Goal: Task Accomplishment & Management: Use online tool/utility

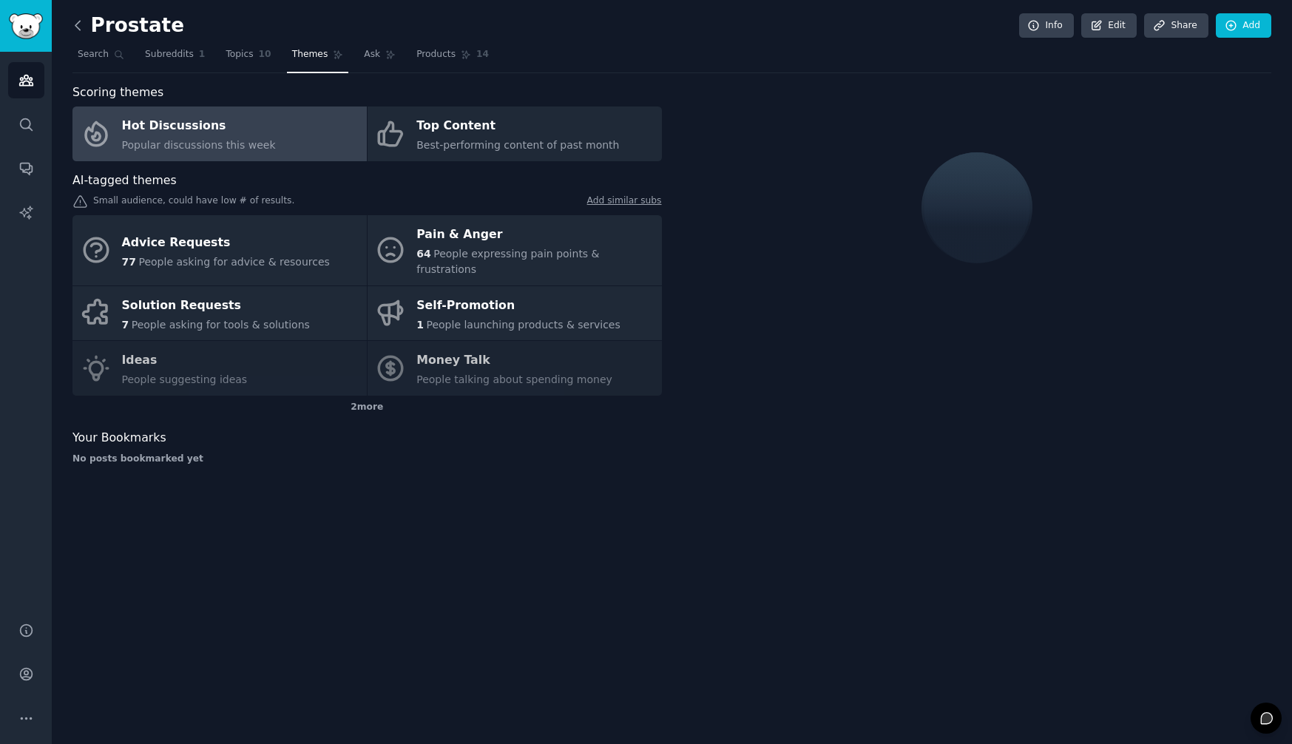
click at [73, 28] on icon at bounding box center [78, 26] width 16 height 16
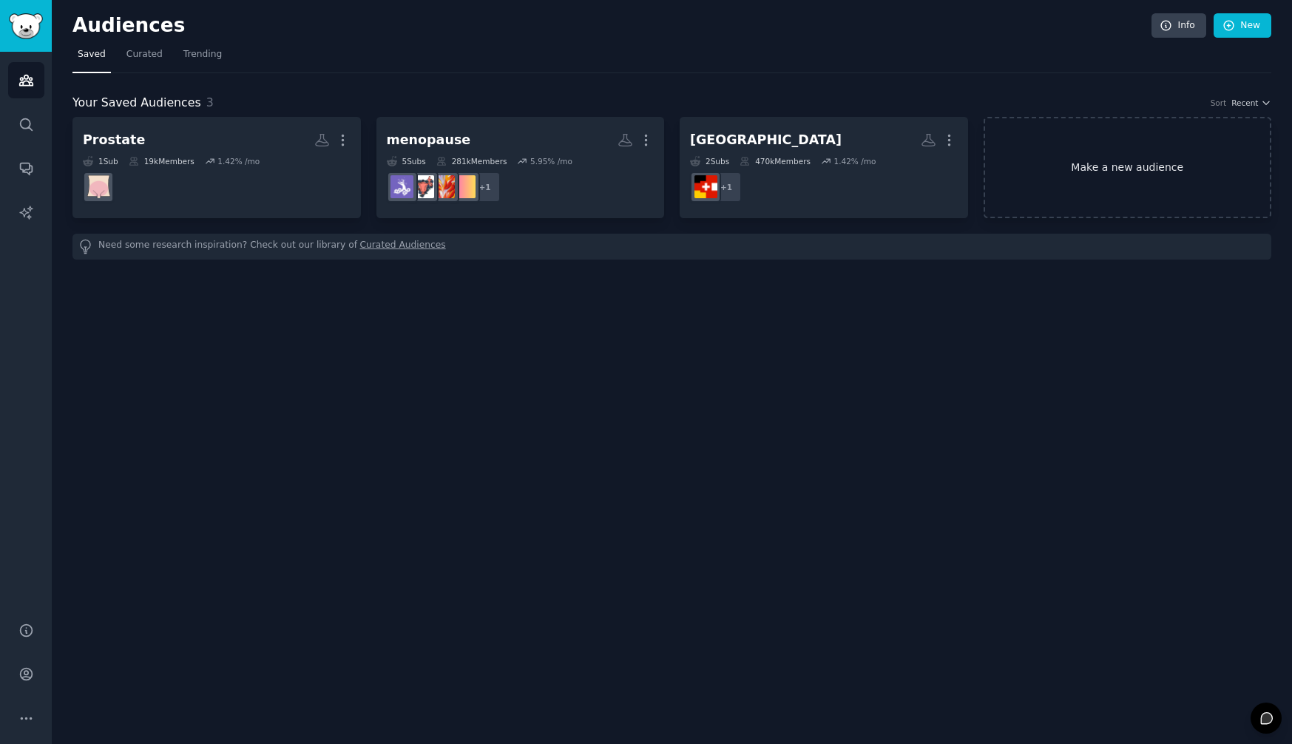
click at [1103, 169] on link "Make a new audience" at bounding box center [1128, 167] width 288 height 101
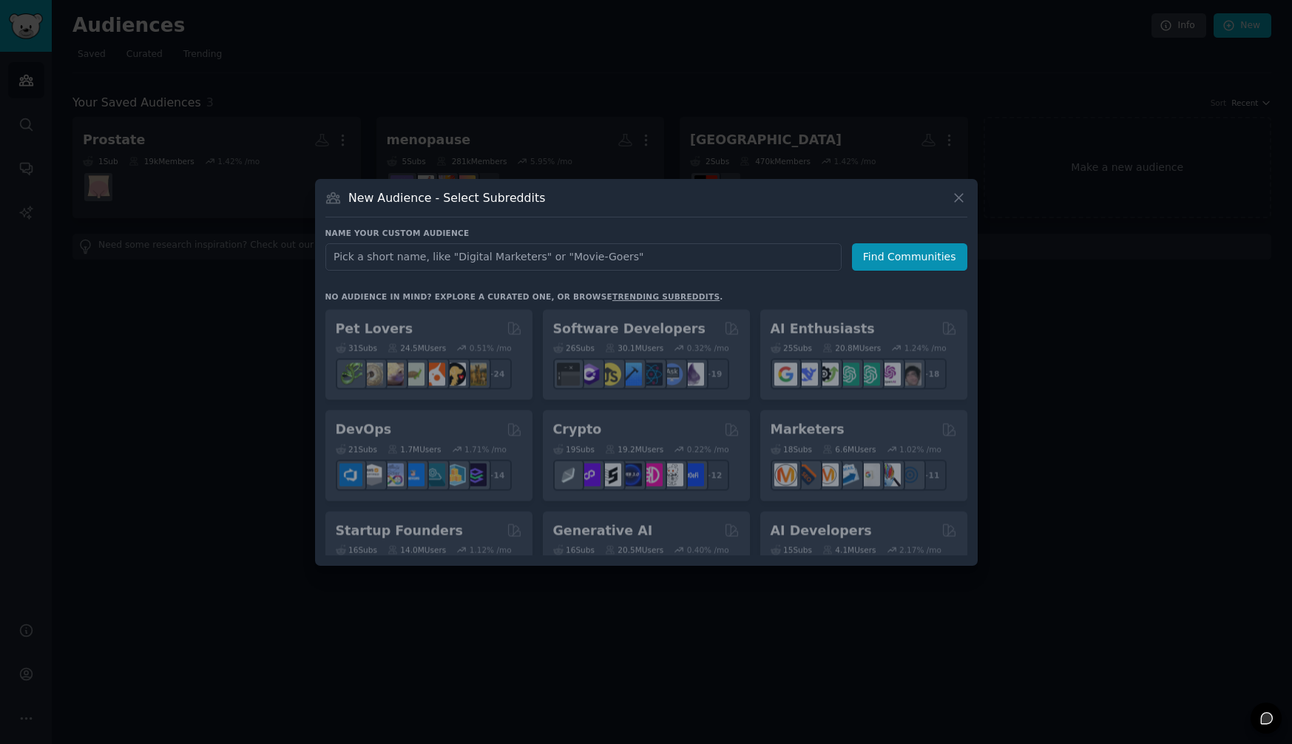
click at [413, 253] on input "text" at bounding box center [583, 256] width 516 height 27
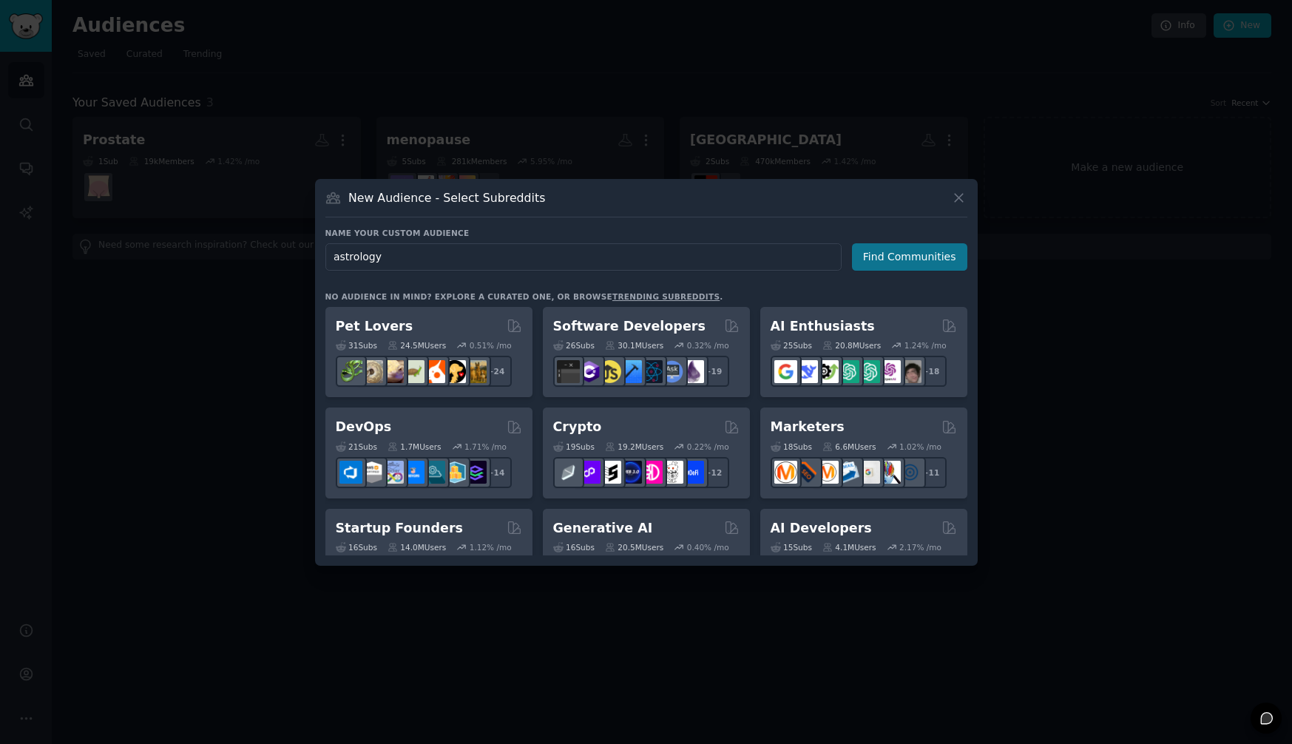
type input "astrology"
click at [886, 251] on button "Find Communities" at bounding box center [909, 256] width 115 height 27
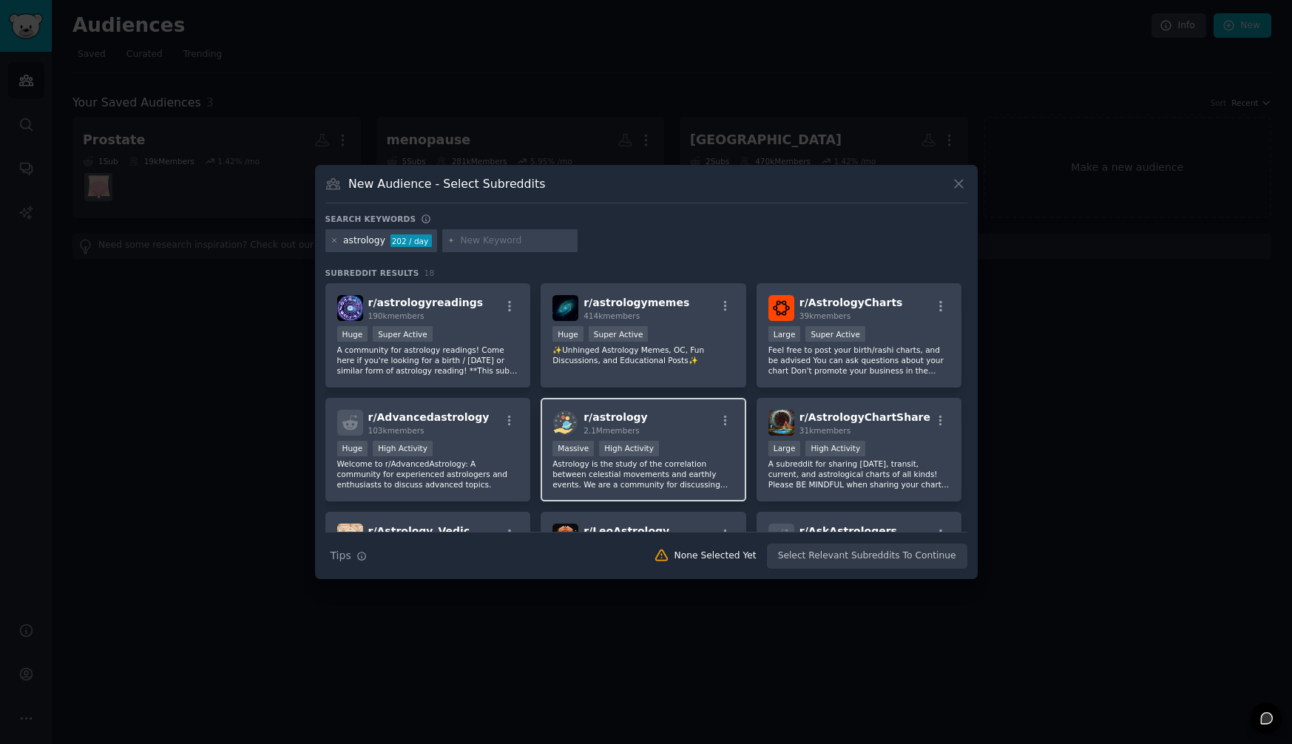
click at [671, 428] on div "r/ astrology 2.1M members" at bounding box center [643, 423] width 182 height 26
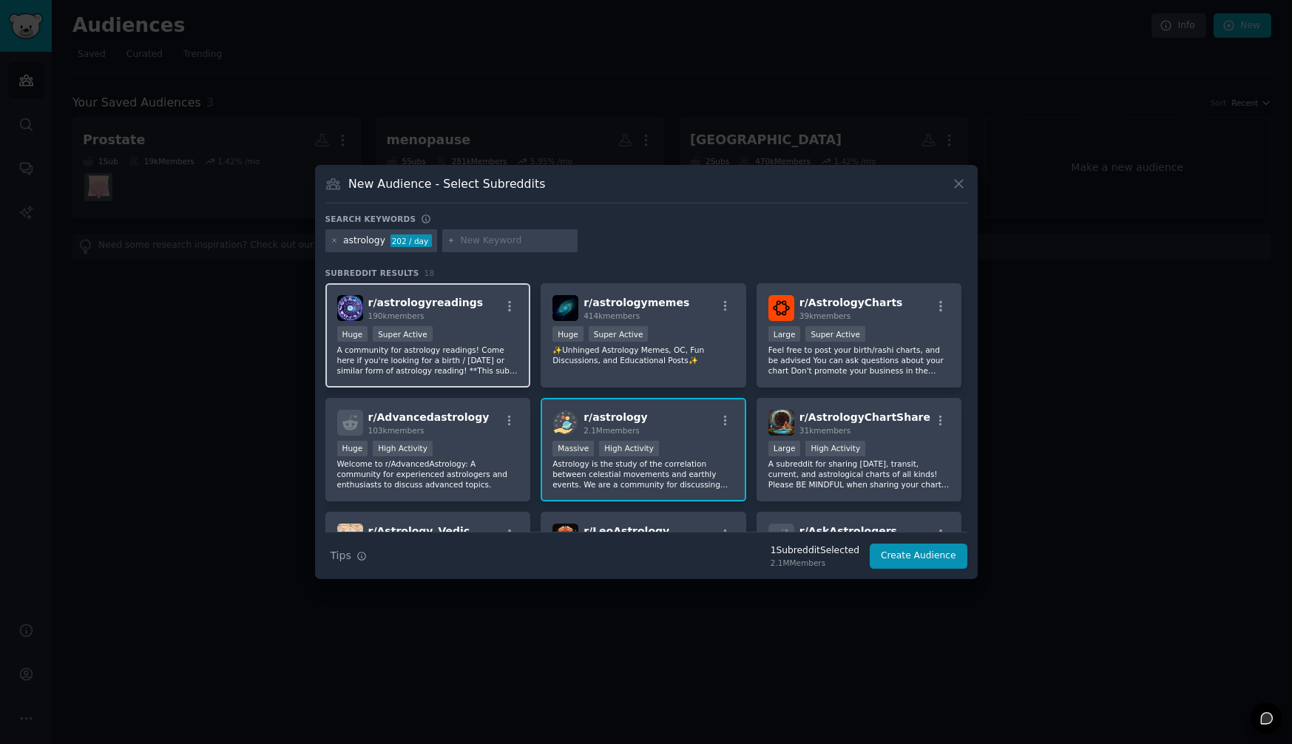
click at [474, 351] on p "A community for astrology readings! Come here if you're looking for a birth / […" at bounding box center [428, 360] width 182 height 31
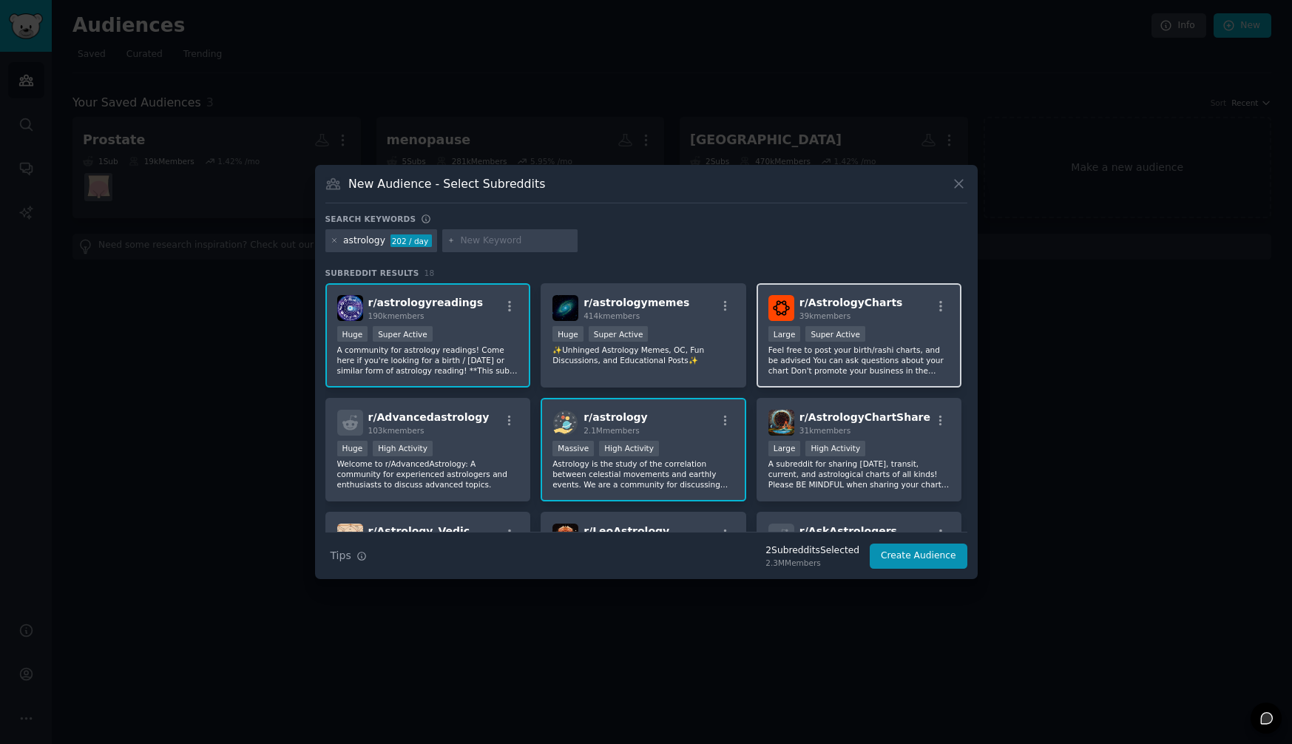
click at [916, 334] on div ">= 95th percentile for submissions / day Large Super Active" at bounding box center [859, 335] width 182 height 18
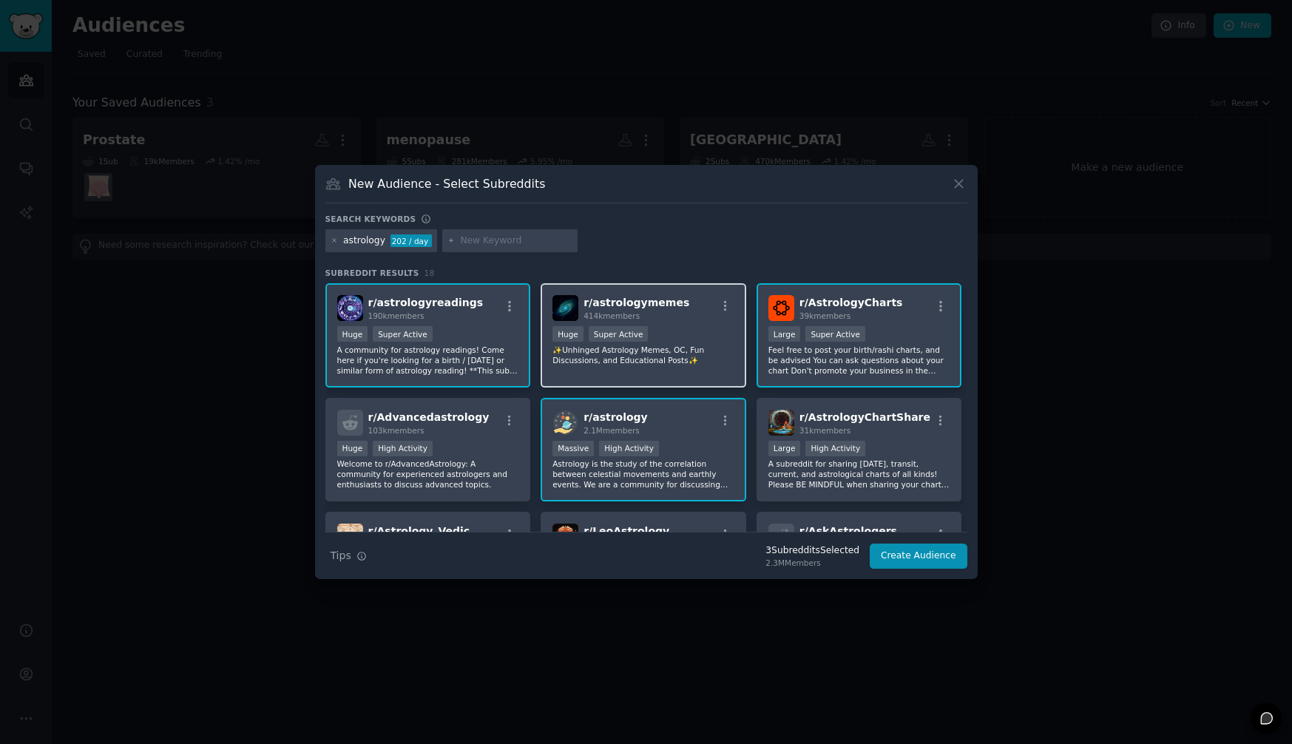
click at [673, 331] on div ">= 95th percentile for submissions / day Huge Super Active" at bounding box center [643, 335] width 182 height 18
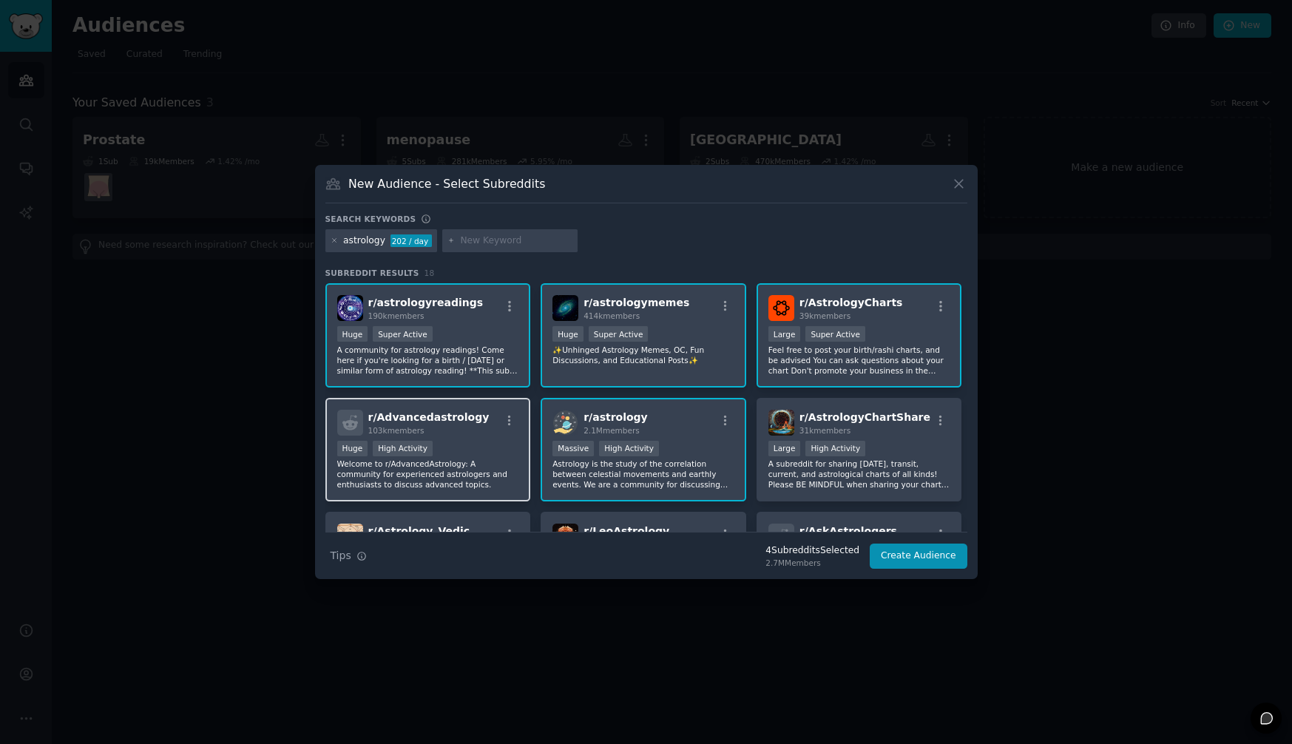
click at [481, 444] on div "Huge High Activity" at bounding box center [428, 450] width 182 height 18
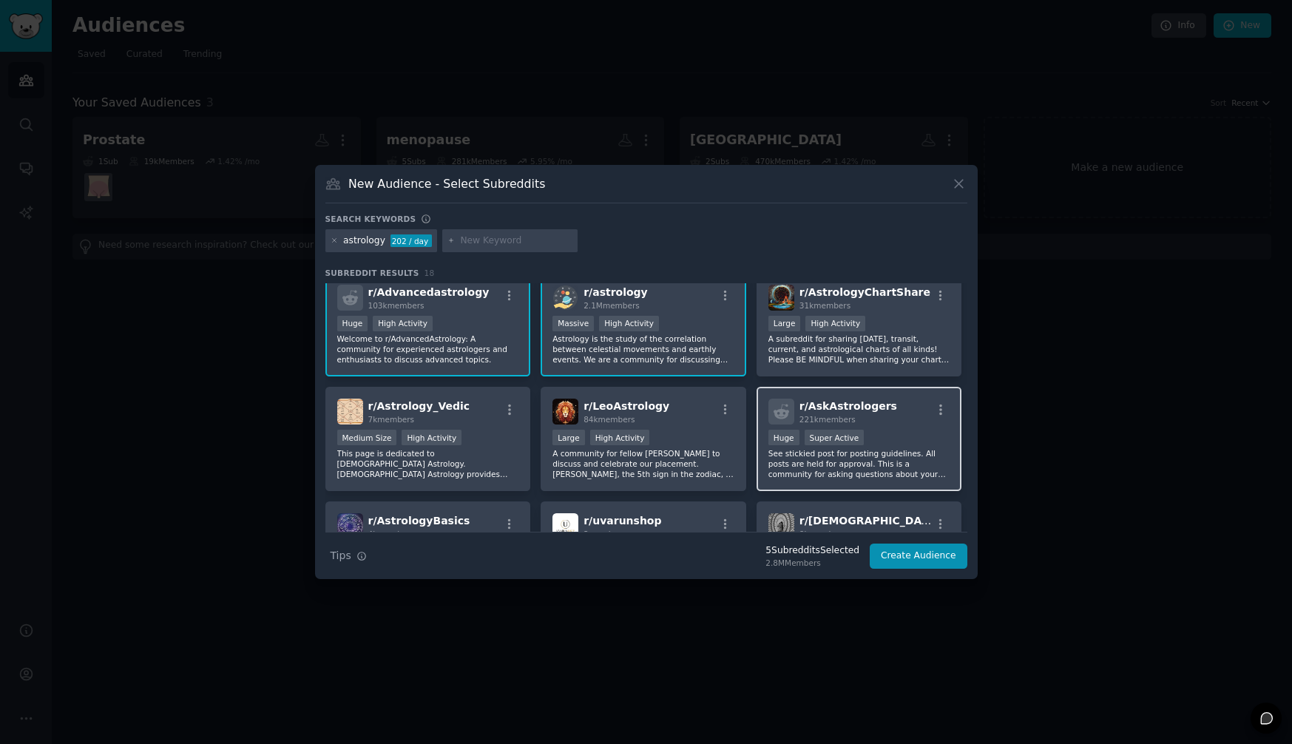
scroll to position [122, 0]
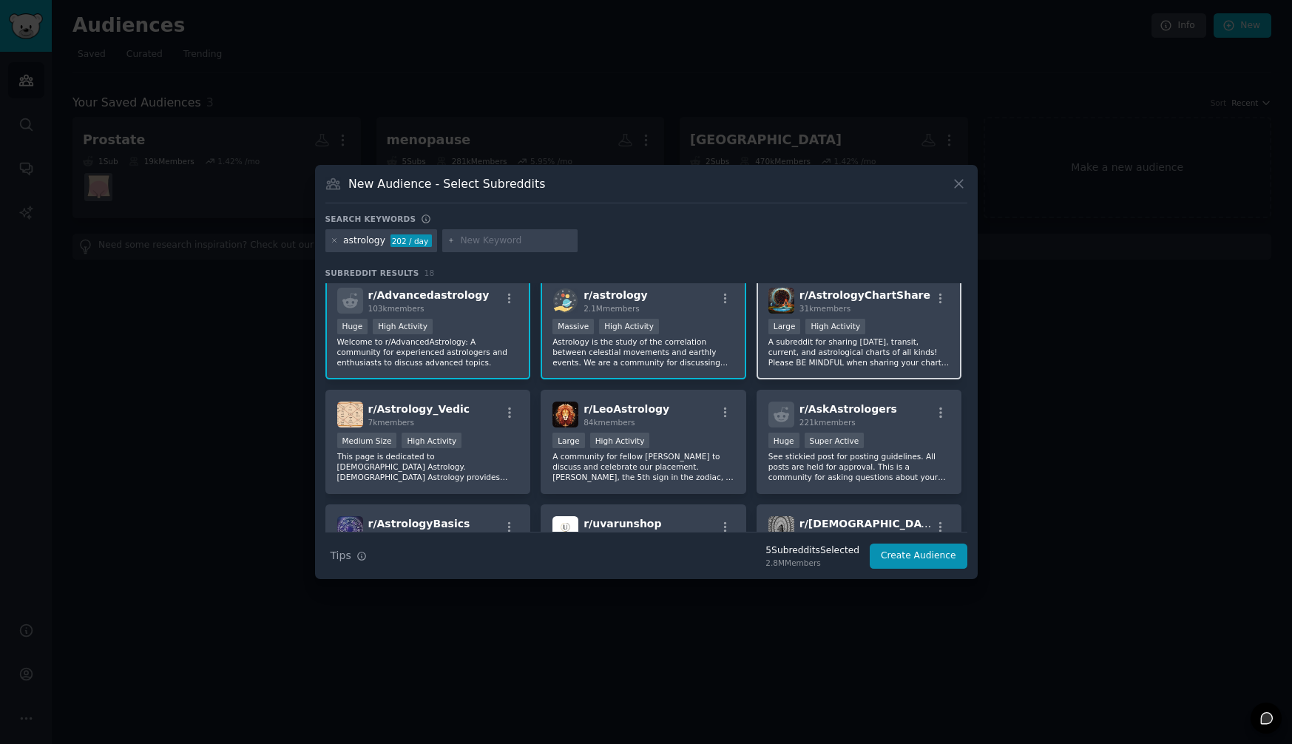
click at [899, 340] on p "A subreddit for sharing [DATE], transit, current, and astrological charts of al…" at bounding box center [859, 351] width 182 height 31
click at [896, 427] on div "r/ AskAstrologers 221k members" at bounding box center [859, 415] width 182 height 26
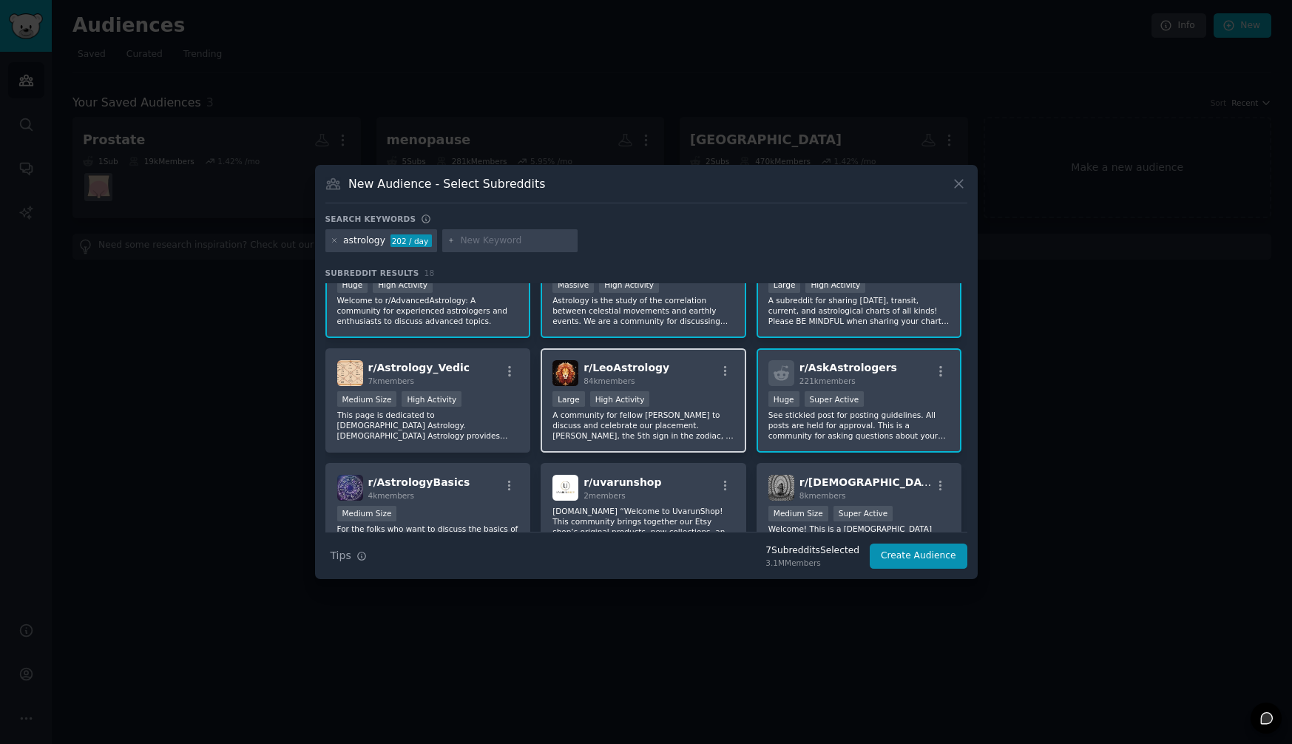
scroll to position [176, 0]
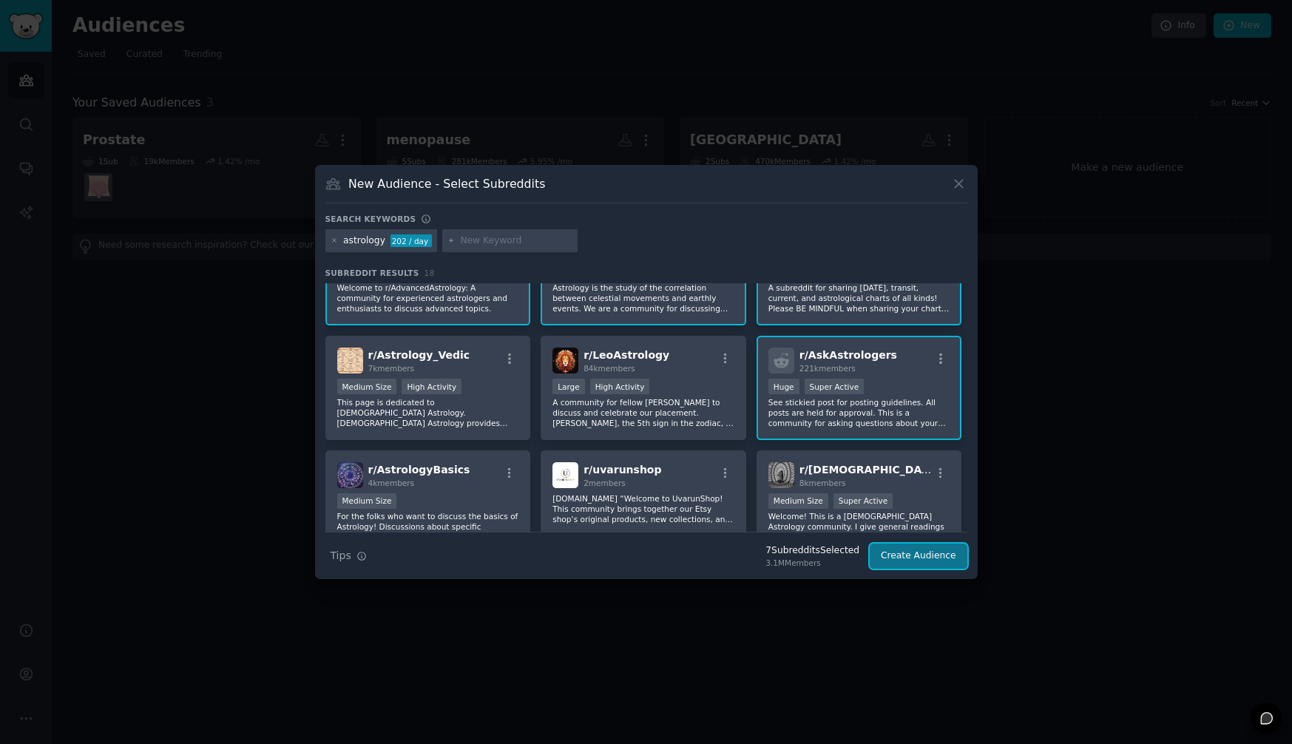
click at [938, 558] on button "Create Audience" at bounding box center [919, 556] width 98 height 25
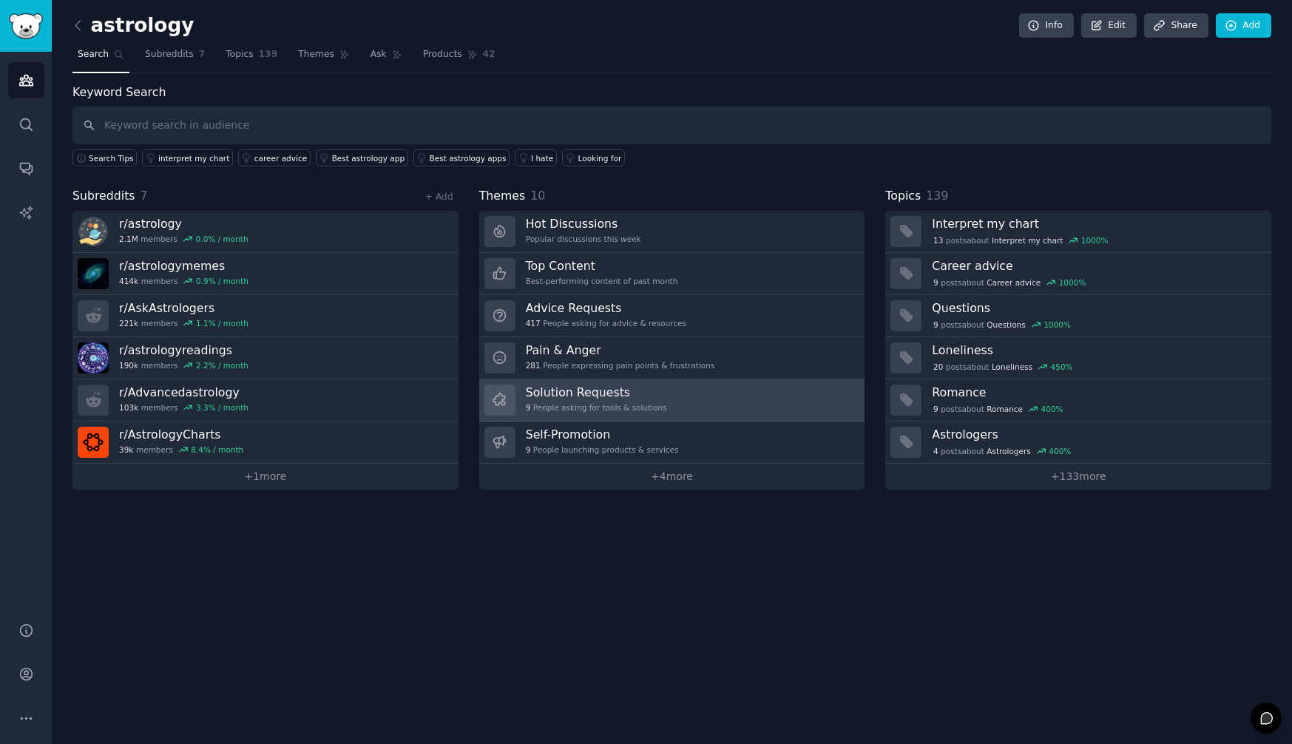
click at [629, 411] on div "9 People asking for tools & solutions" at bounding box center [596, 407] width 141 height 10
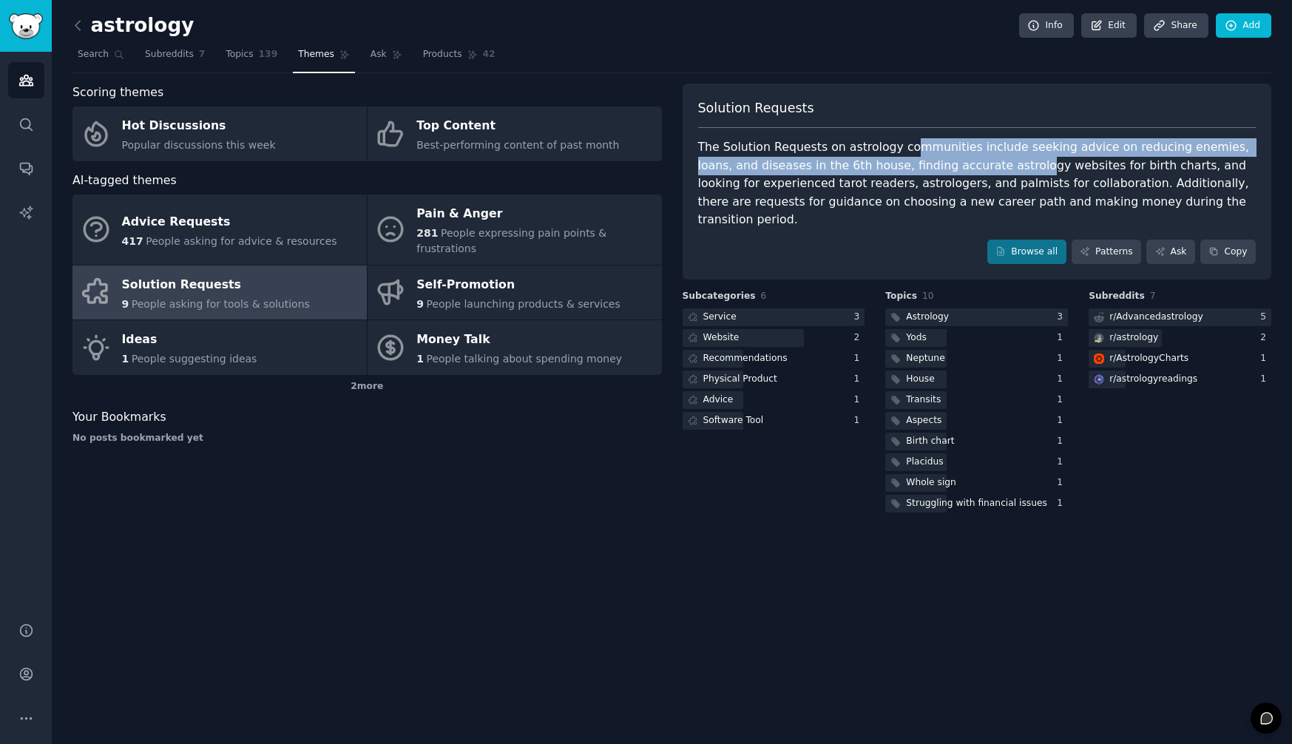
drag, startPoint x: 929, startPoint y: 149, endPoint x: 963, endPoint y: 166, distance: 38.0
click at [963, 166] on div "The Solution Requests on astrology communities include seeking advice on reduci…" at bounding box center [977, 183] width 558 height 91
drag, startPoint x: 801, startPoint y: 155, endPoint x: 892, endPoint y: 169, distance: 91.9
click at [892, 169] on div "The Solution Requests on astrology communities include seeking advice on reduci…" at bounding box center [977, 183] width 558 height 91
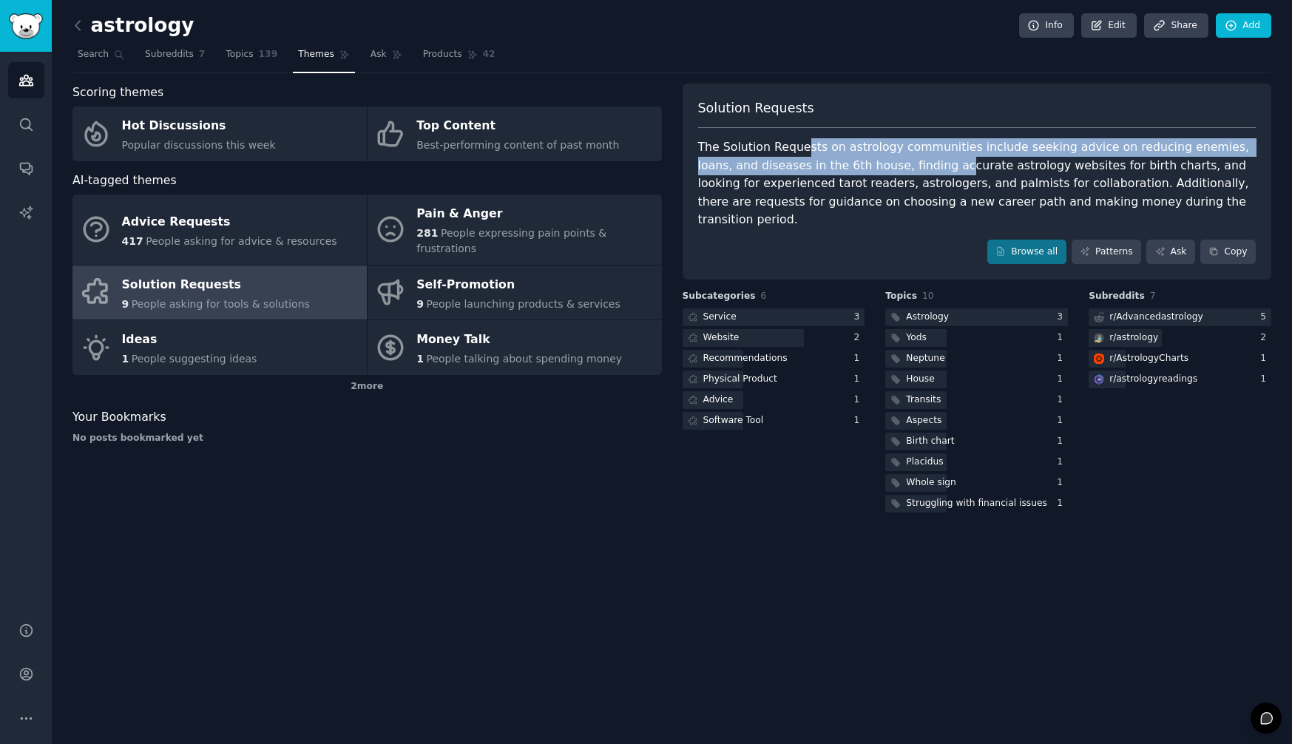
click at [892, 169] on div "The Solution Requests on astrology communities include seeking advice on reduci…" at bounding box center [977, 183] width 558 height 91
drag, startPoint x: 832, startPoint y: 148, endPoint x: 921, endPoint y: 170, distance: 92.2
click at [920, 169] on div "The Solution Requests on astrology communities include seeking advice on reduci…" at bounding box center [977, 183] width 558 height 91
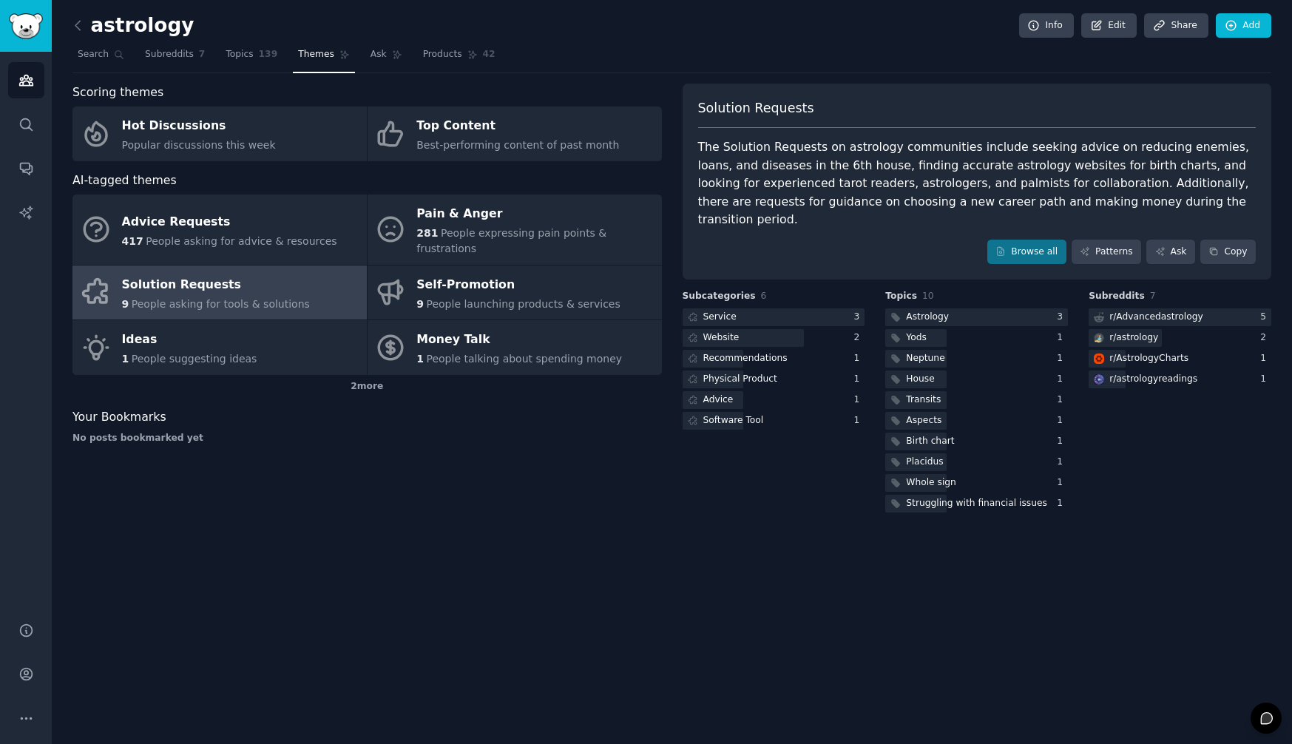
click at [921, 170] on div "The Solution Requests on astrology communities include seeking advice on reduci…" at bounding box center [977, 183] width 558 height 91
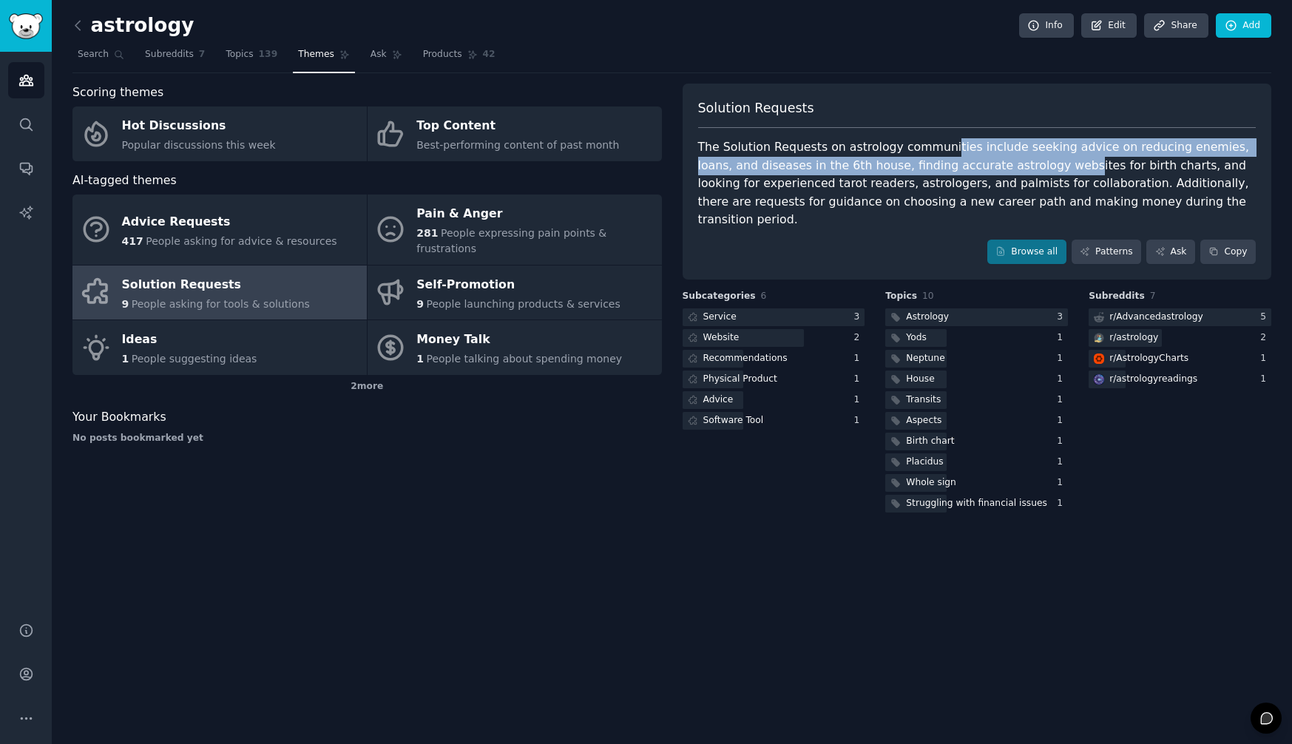
drag, startPoint x: 962, startPoint y: 152, endPoint x: 1006, endPoint y: 163, distance: 44.8
click at [1006, 163] on div "The Solution Requests on astrology communities include seeking advice on reduci…" at bounding box center [977, 183] width 558 height 91
drag, startPoint x: 921, startPoint y: 149, endPoint x: 998, endPoint y: 164, distance: 77.7
click at [998, 164] on div "The Solution Requests on astrology communities include seeking advice on reduci…" at bounding box center [977, 183] width 558 height 91
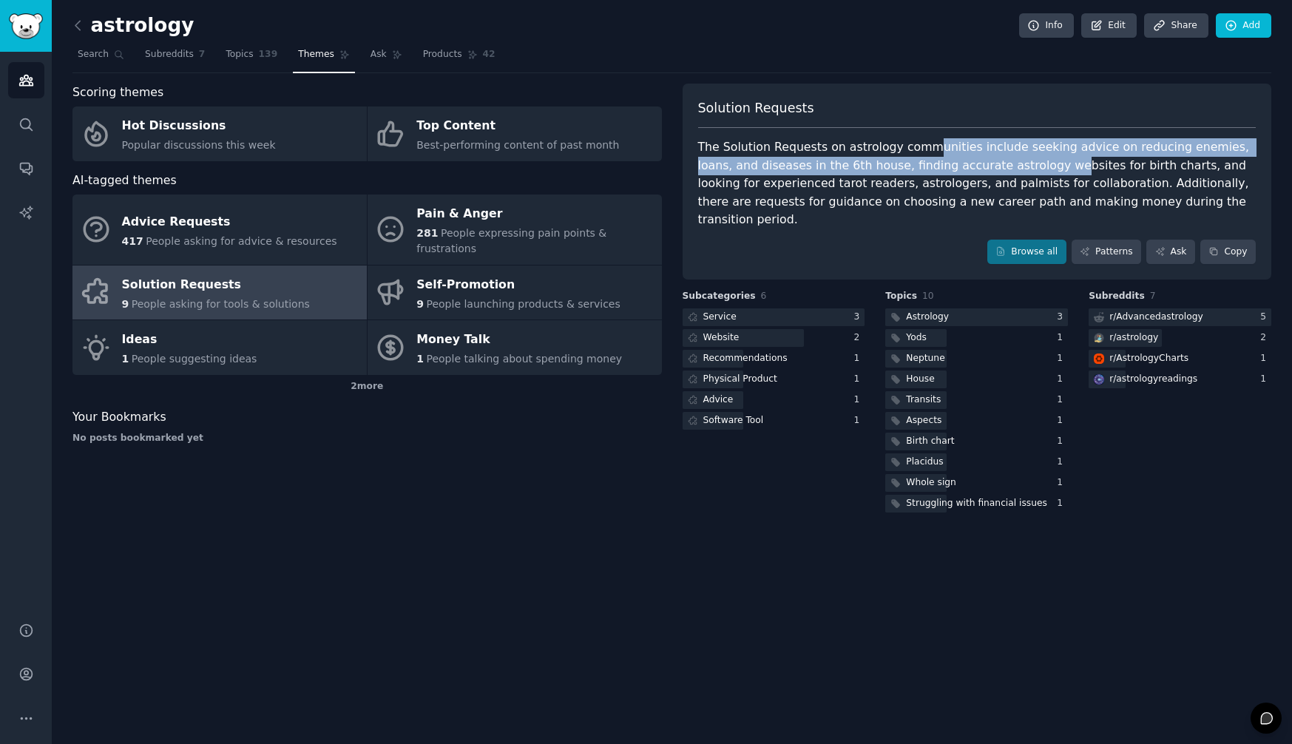
click at [998, 164] on div "The Solution Requests on astrology communities include seeking advice on reduci…" at bounding box center [977, 183] width 558 height 91
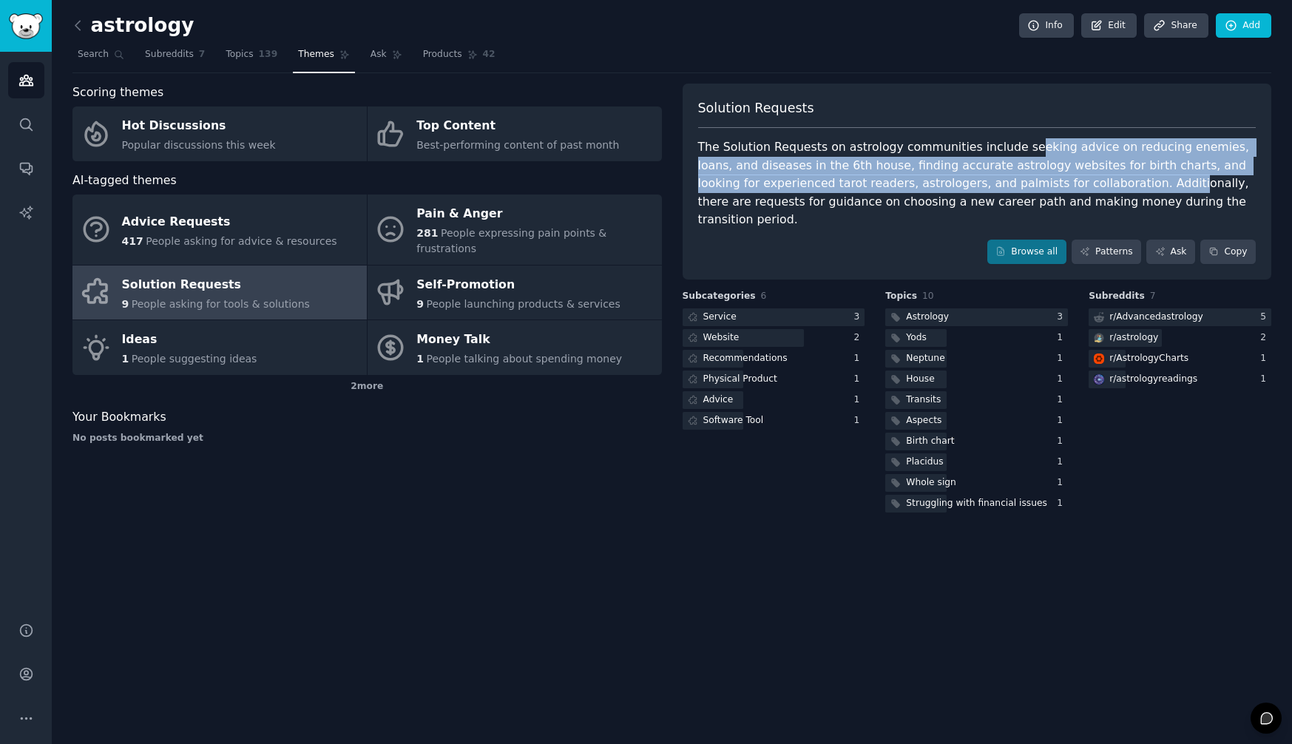
drag, startPoint x: 1013, startPoint y: 149, endPoint x: 1101, endPoint y: 175, distance: 91.5
click at [1101, 175] on div "The Solution Requests on astrology communities include seeking advice on reduci…" at bounding box center [977, 183] width 558 height 91
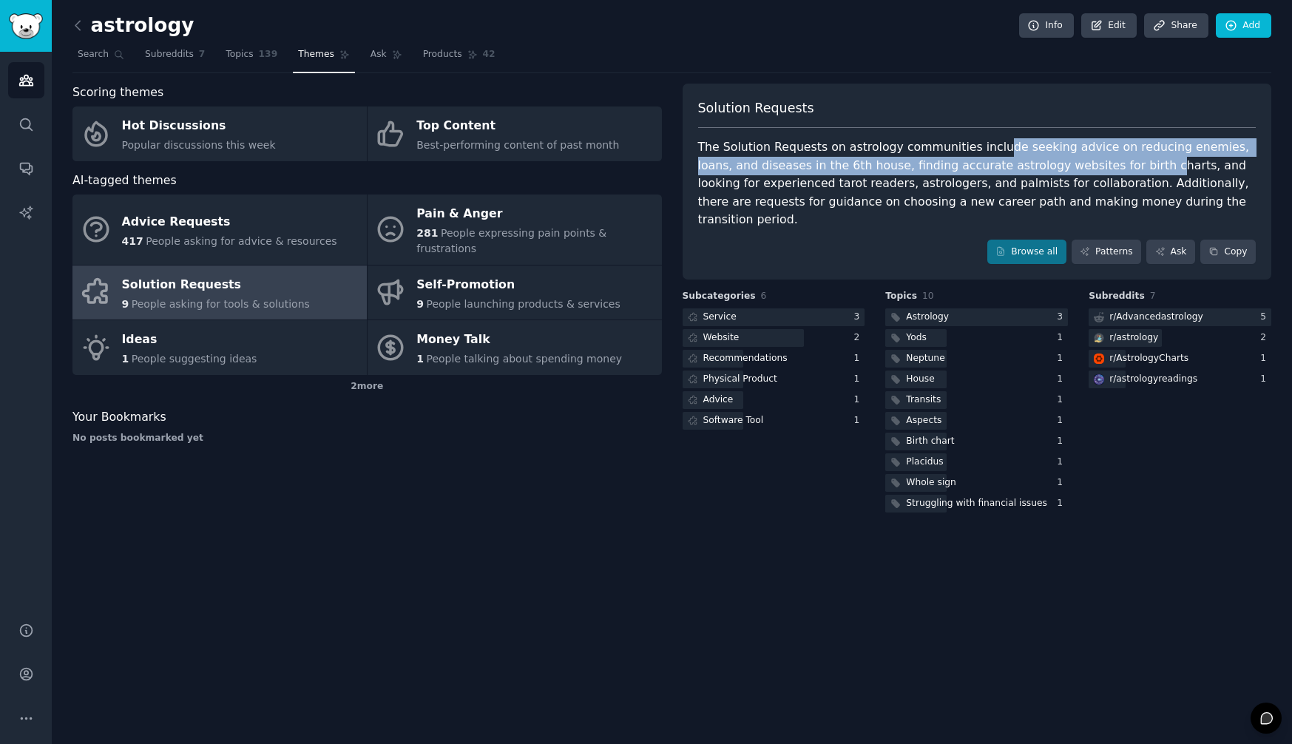
drag, startPoint x: 987, startPoint y: 149, endPoint x: 1077, endPoint y: 168, distance: 92.8
click at [1077, 168] on div "The Solution Requests on astrology communities include seeking advice on reduci…" at bounding box center [977, 183] width 558 height 91
click at [1078, 168] on div "The Solution Requests on astrology communities include seeking advice on reduci…" at bounding box center [977, 183] width 558 height 91
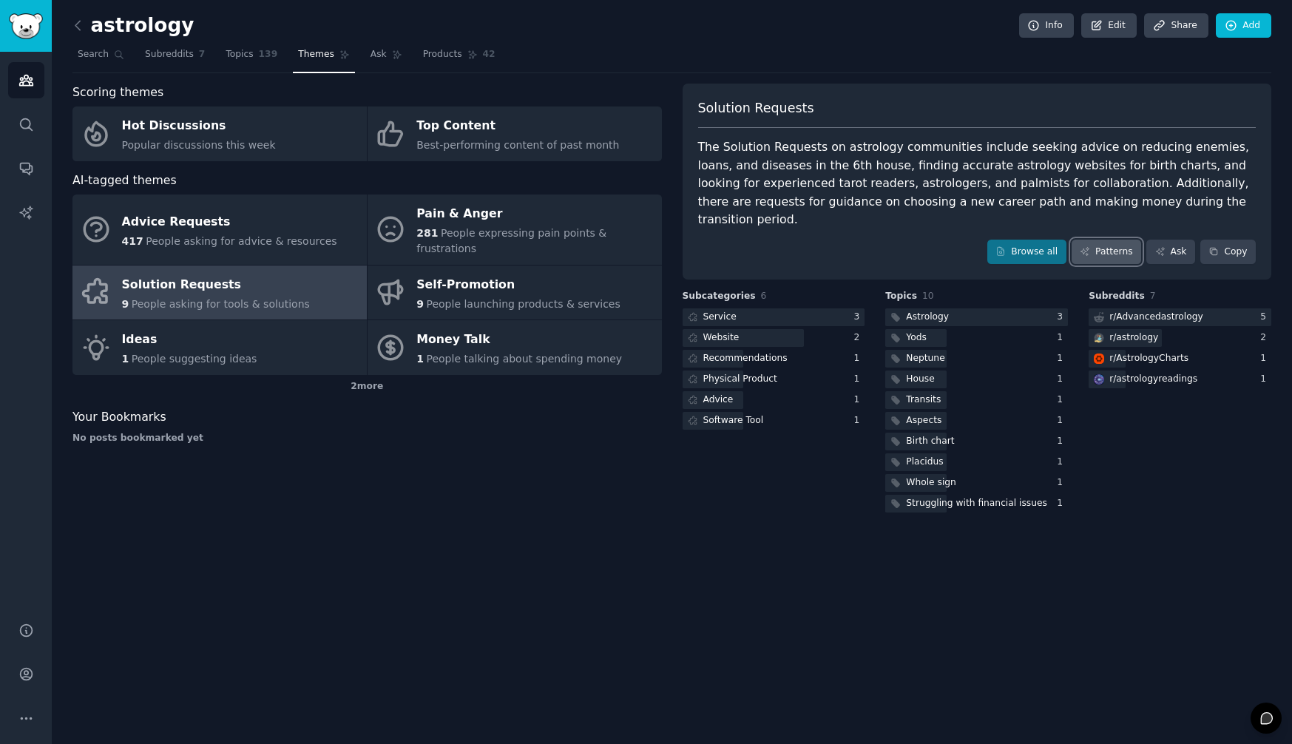
click at [1106, 240] on link "Patterns" at bounding box center [1107, 252] width 70 height 25
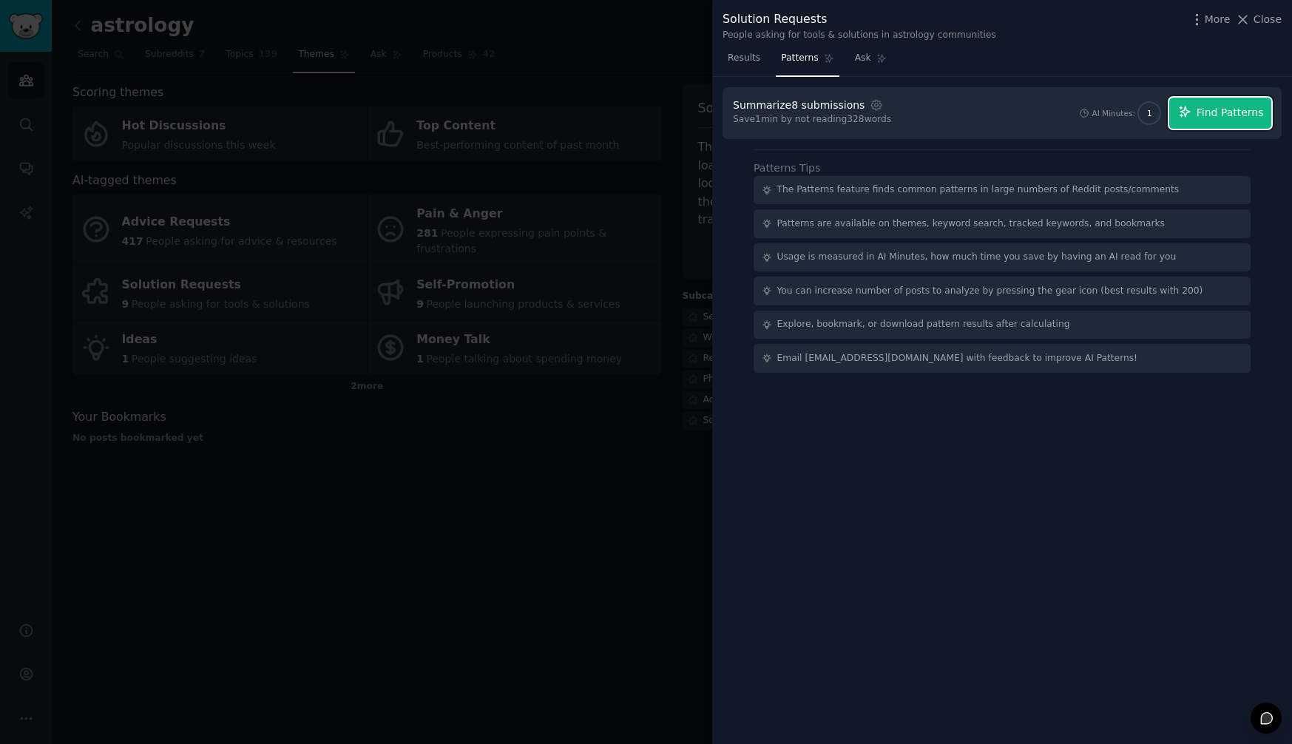
click at [1211, 123] on button "Find Patterns" at bounding box center [1220, 113] width 102 height 31
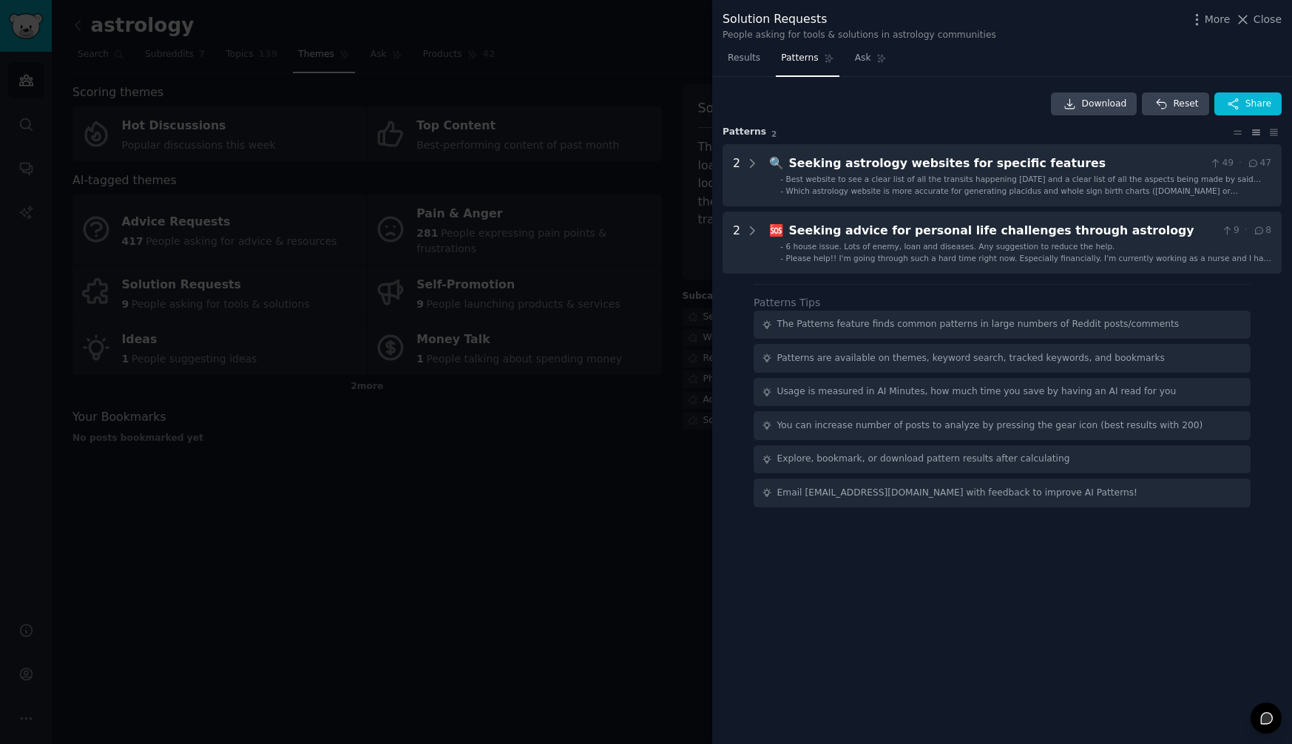
click at [610, 302] on div at bounding box center [646, 372] width 1292 height 744
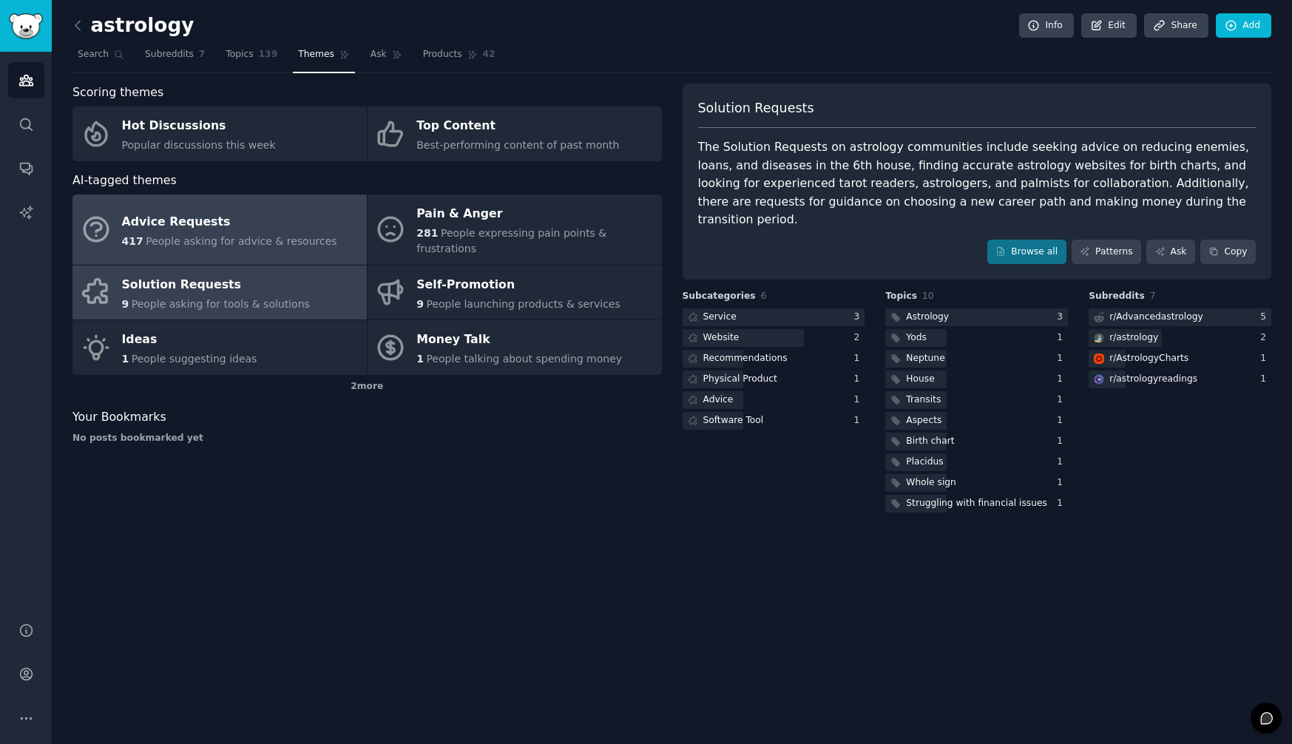
click at [249, 235] on span "People asking for advice & resources" at bounding box center [241, 241] width 191 height 12
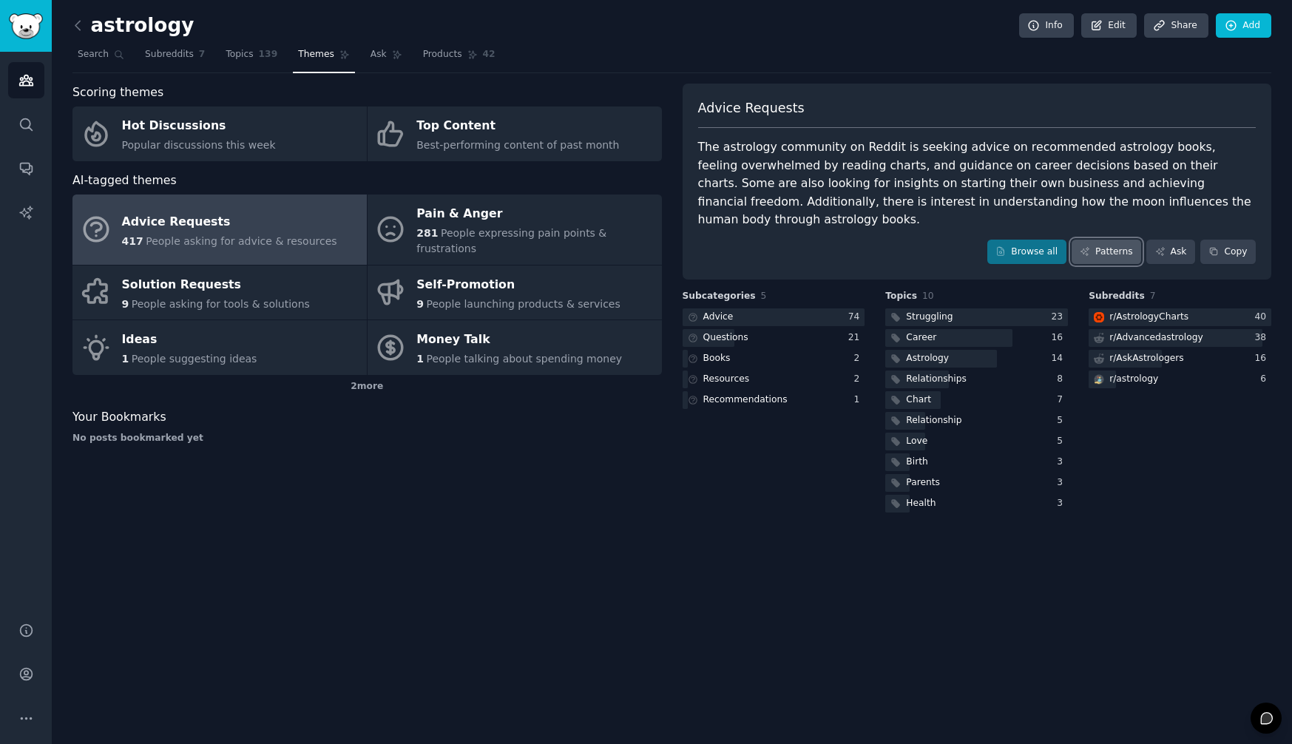
click at [1094, 240] on link "Patterns" at bounding box center [1107, 252] width 70 height 25
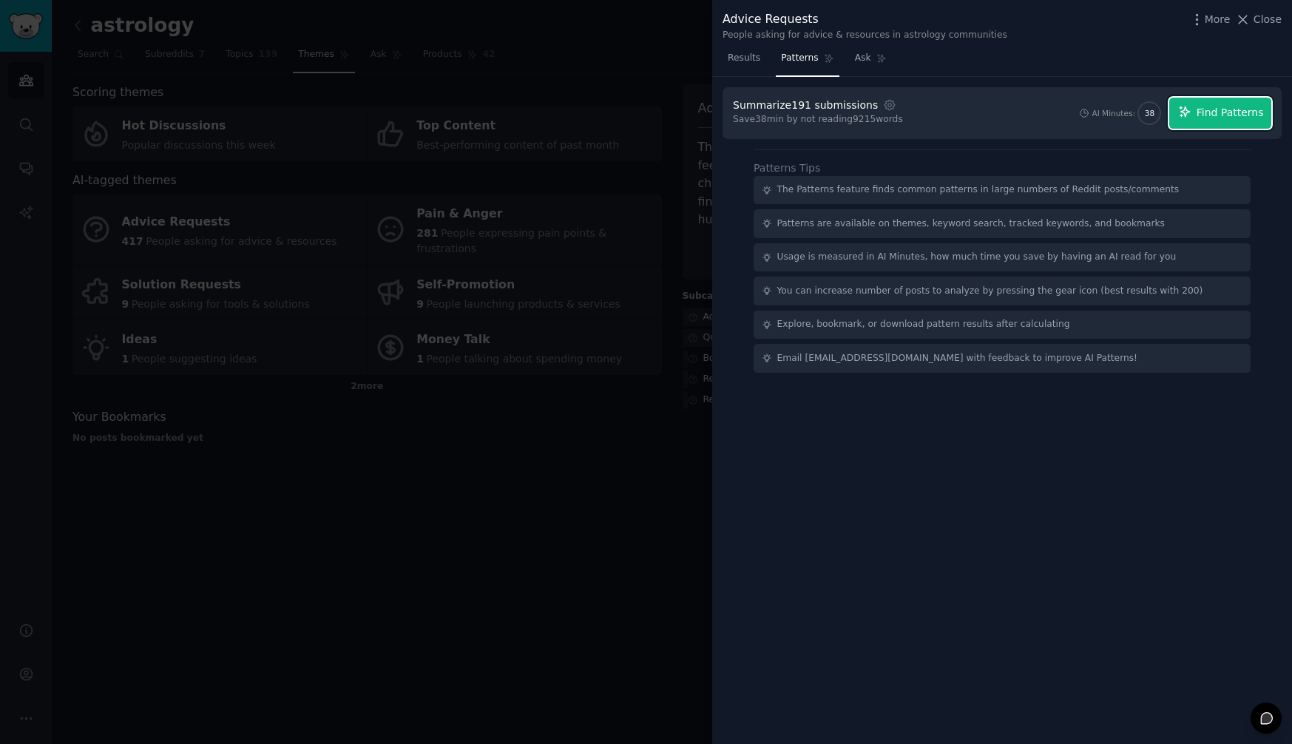
click at [1240, 117] on span "Find Patterns" at bounding box center [1230, 113] width 67 height 16
